Goal: Book appointment/travel/reservation

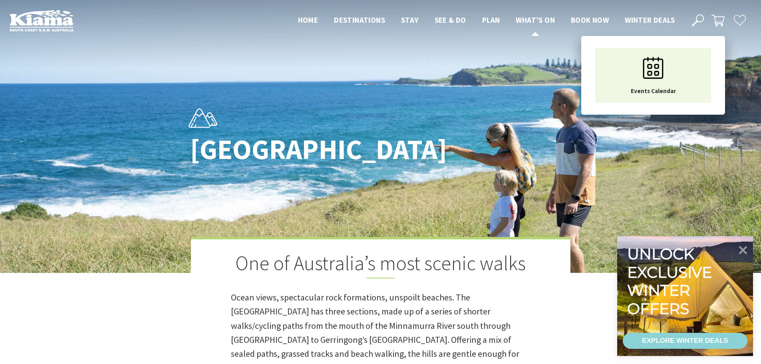
click at [530, 18] on span "What’s On" at bounding box center [535, 20] width 39 height 10
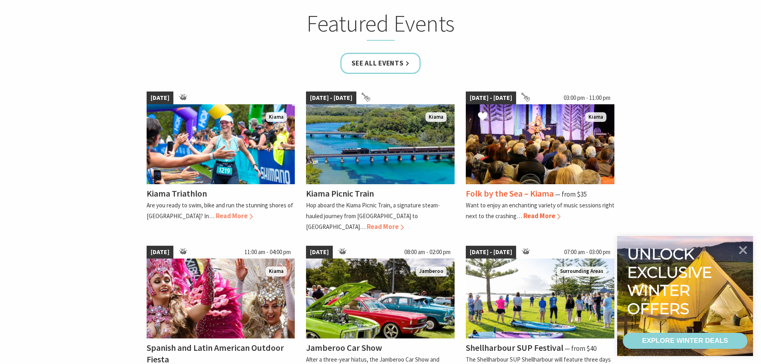
scroll to position [520, 0]
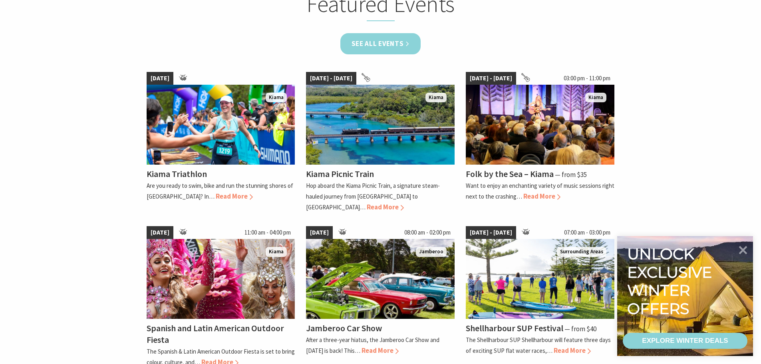
click at [390, 40] on link "See all Events" at bounding box center [381, 43] width 81 height 21
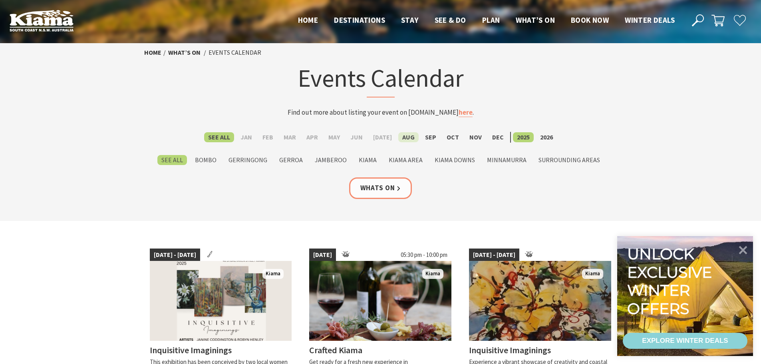
click at [404, 137] on label "Aug" at bounding box center [408, 137] width 20 height 10
click at [0, 0] on input "Aug" at bounding box center [0, 0] width 0 height 0
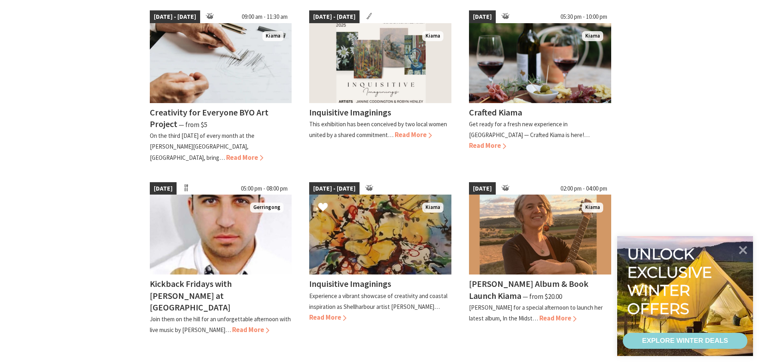
scroll to position [599, 0]
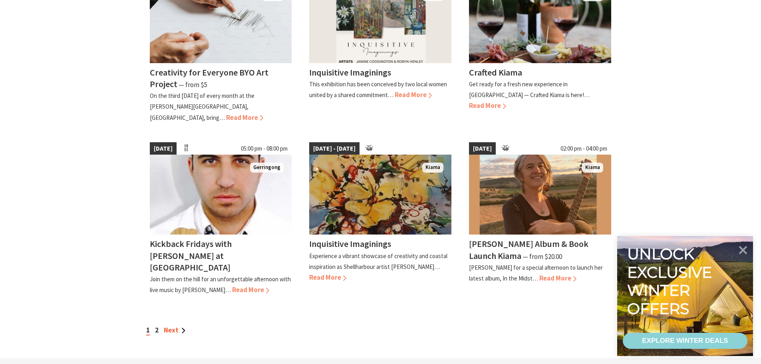
click at [168, 326] on link "Next" at bounding box center [175, 330] width 22 height 9
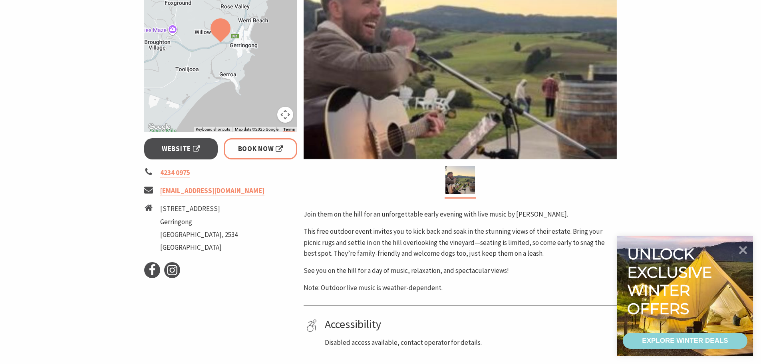
scroll to position [200, 0]
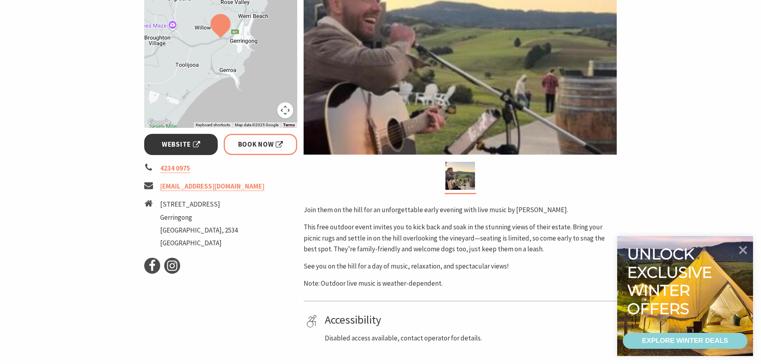
click at [168, 143] on span "Website" at bounding box center [181, 144] width 38 height 11
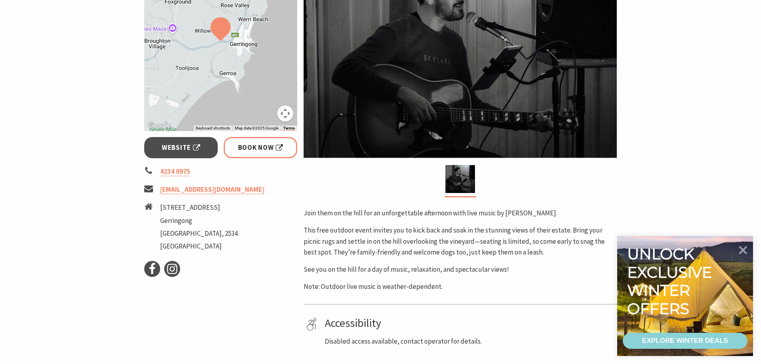
scroll to position [200, 0]
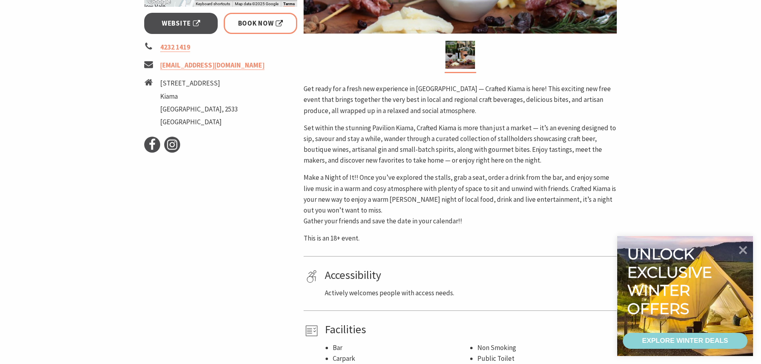
scroll to position [200, 0]
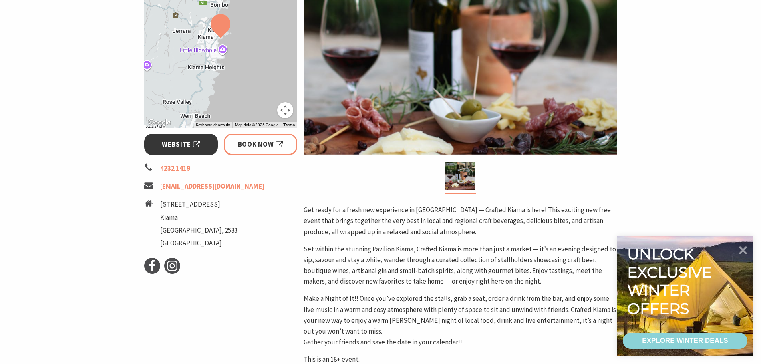
click at [172, 139] on span "Website" at bounding box center [181, 144] width 38 height 11
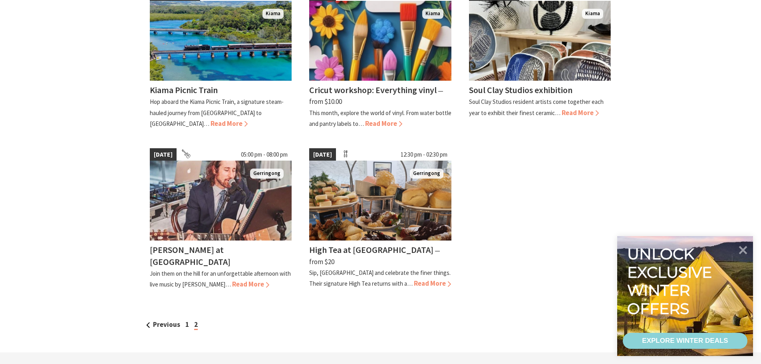
scroll to position [280, 0]
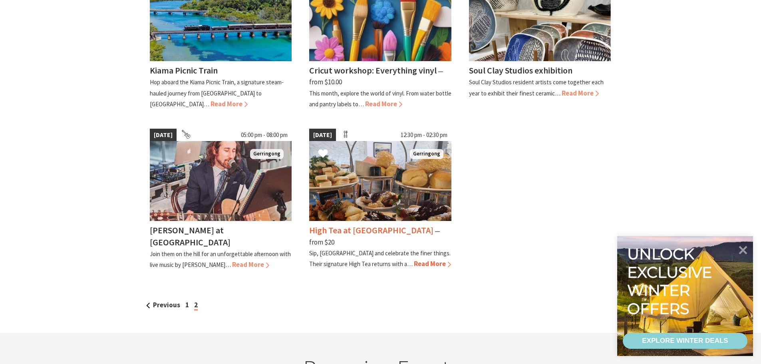
click at [340, 231] on h4 "High Tea at Bella Char" at bounding box center [371, 230] width 124 height 11
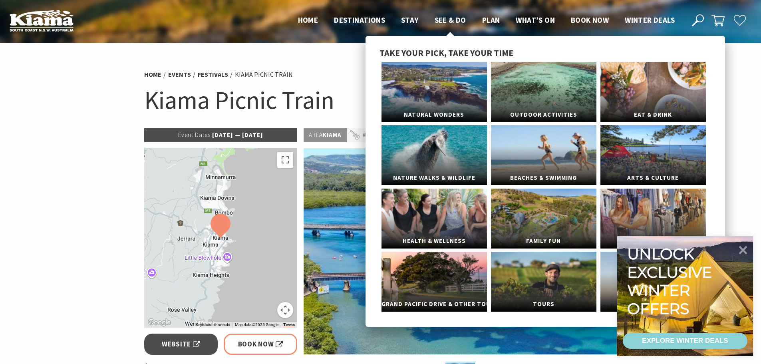
click at [448, 23] on span "See & Do" at bounding box center [451, 20] width 32 height 10
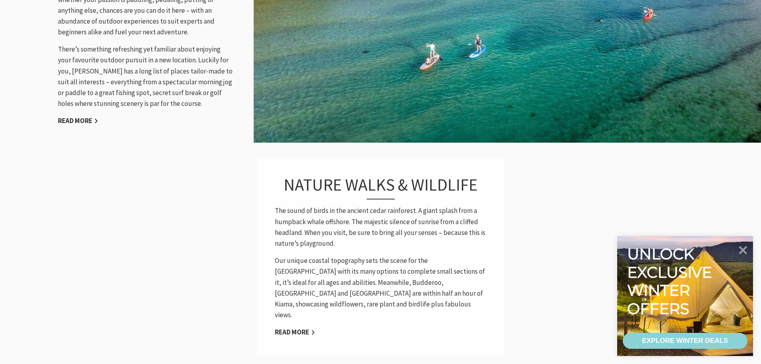
scroll to position [1039, 0]
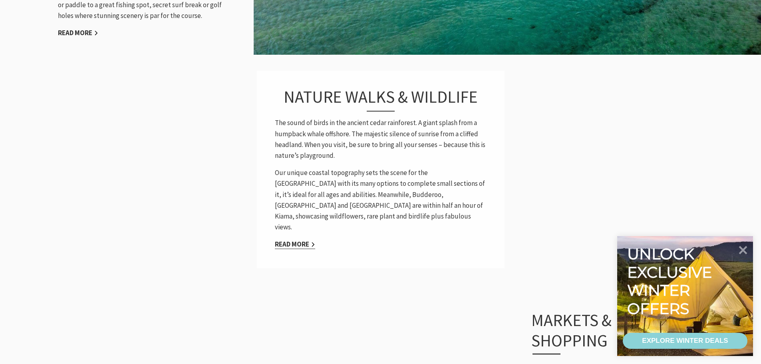
click at [289, 240] on link "Read More" at bounding box center [295, 244] width 40 height 9
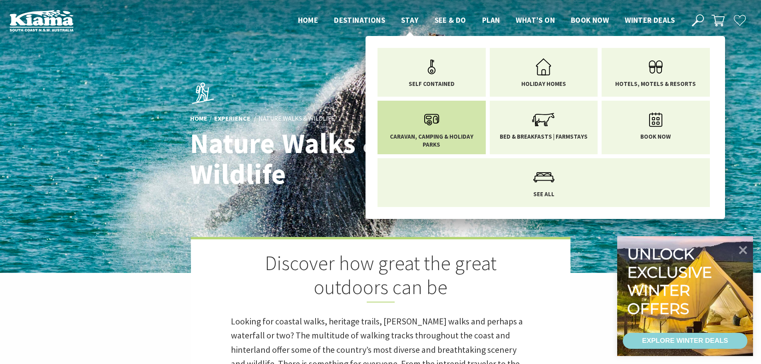
click at [440, 133] on span "Caravan, Camping & Holiday Parks" at bounding box center [432, 141] width 96 height 16
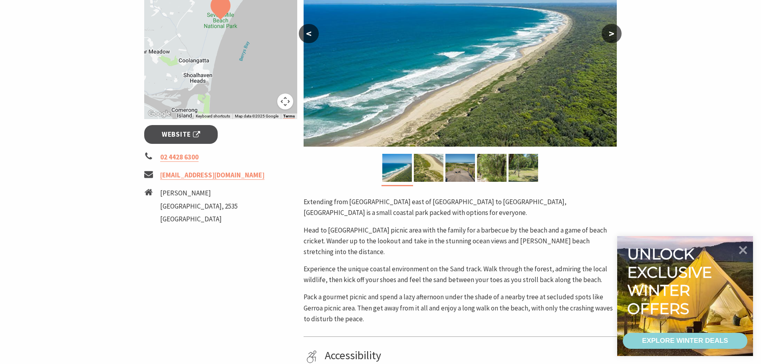
scroll to position [40, 0]
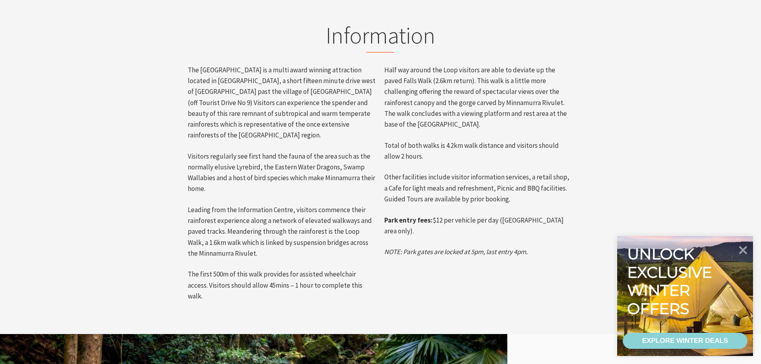
scroll to position [400, 0]
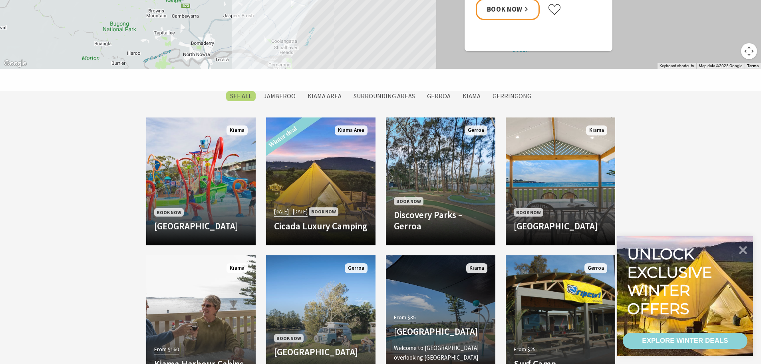
scroll to position [520, 0]
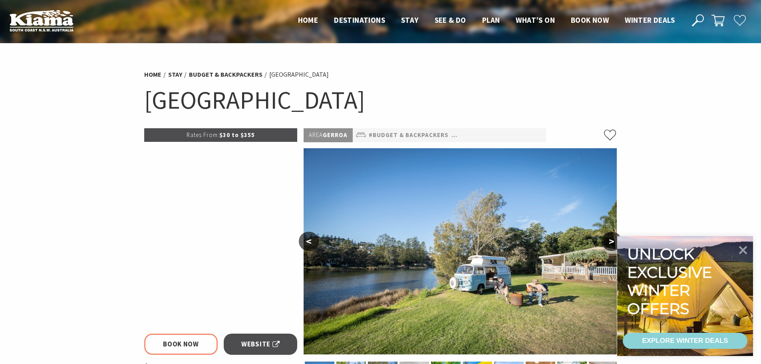
select select "3"
select select "2"
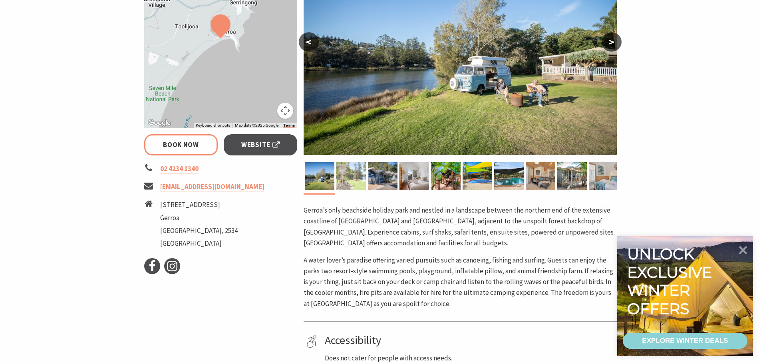
scroll to position [200, 0]
click at [253, 146] on span "Website" at bounding box center [260, 144] width 38 height 11
select select "3"
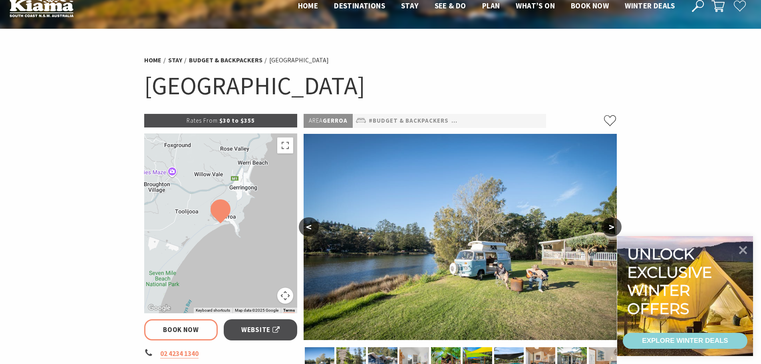
scroll to position [0, 0]
